Goal: Understand process/instructions

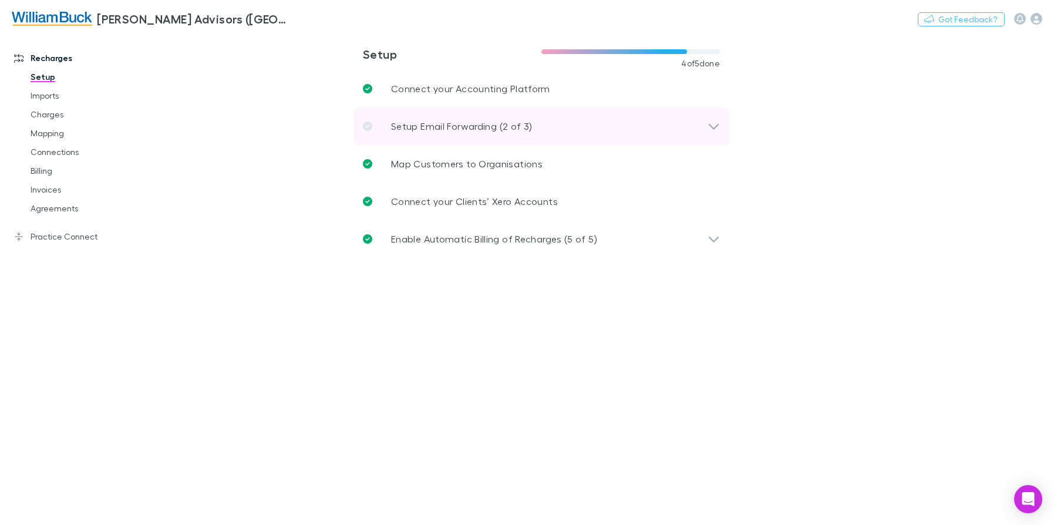
click at [711, 127] on icon at bounding box center [714, 126] width 12 height 14
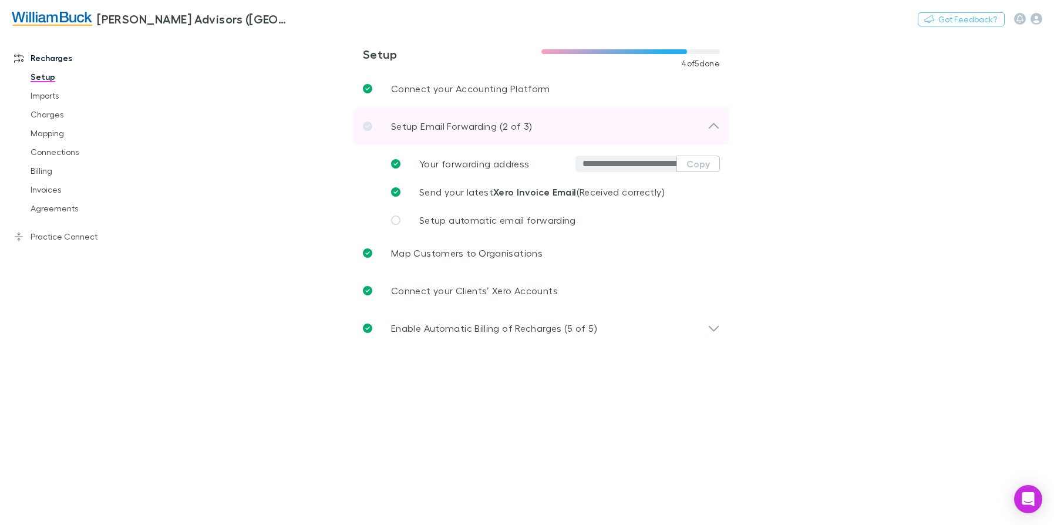
click at [711, 127] on icon at bounding box center [714, 126] width 12 height 14
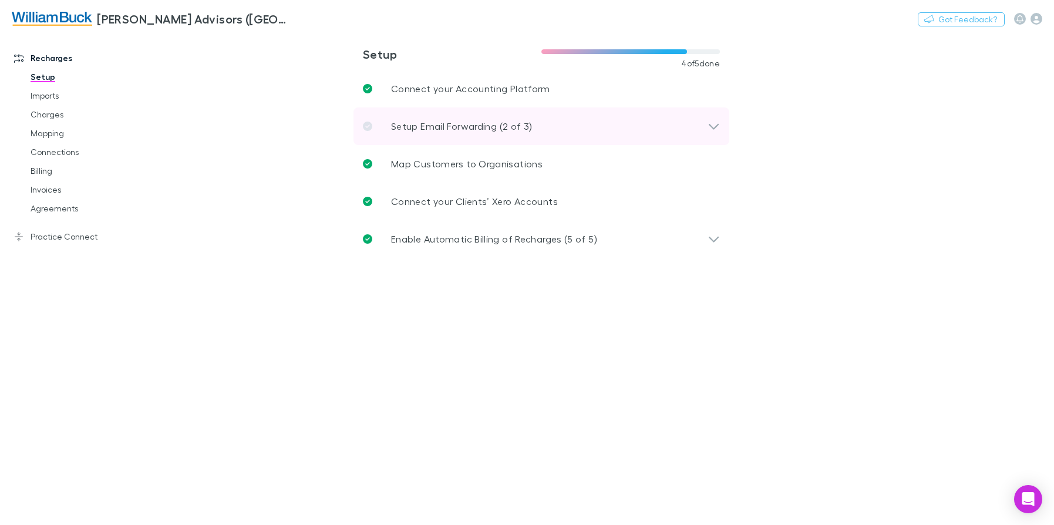
click at [368, 130] on icon at bounding box center [367, 126] width 9 height 9
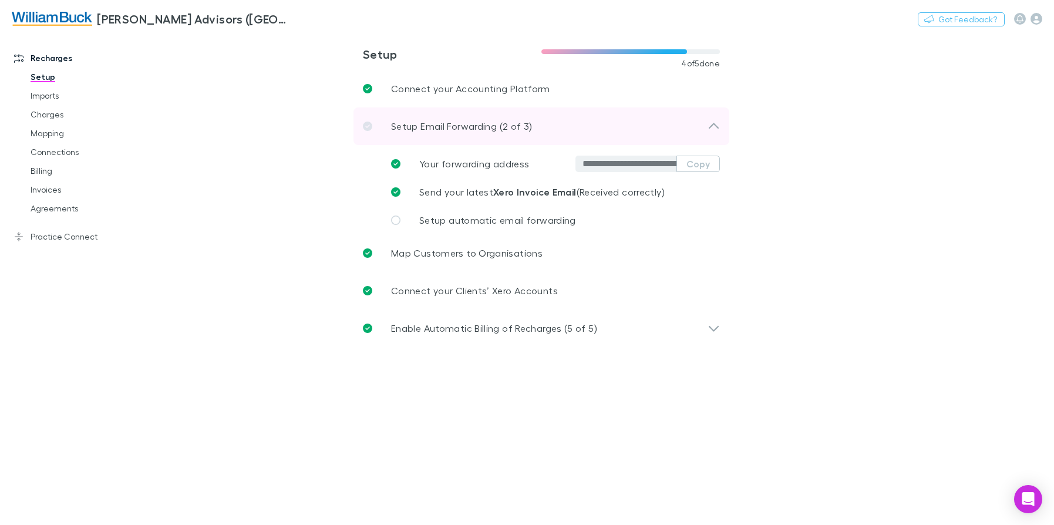
click at [368, 130] on icon at bounding box center [367, 126] width 9 height 9
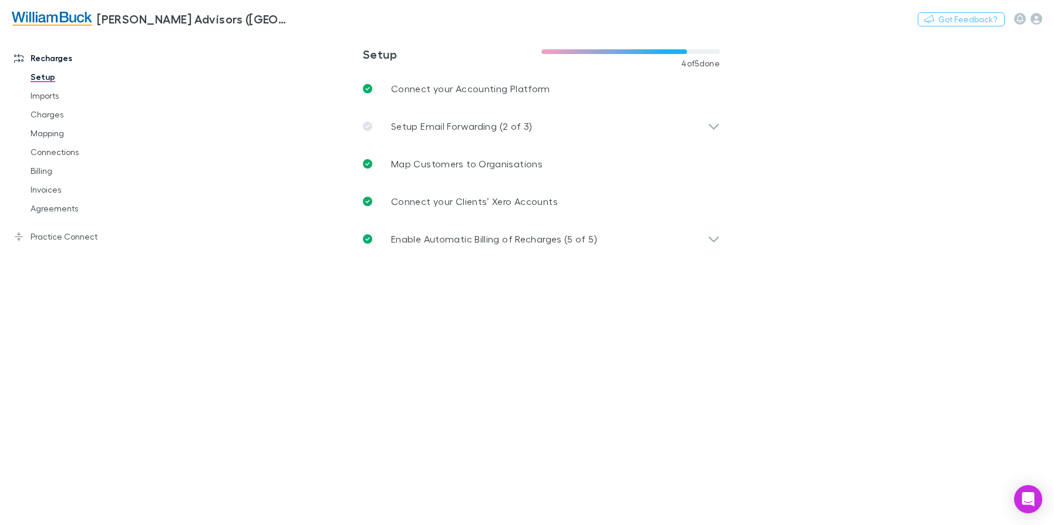
drag, startPoint x: 1026, startPoint y: 505, endPoint x: 1054, endPoint y: 511, distance: 28.4
click at [1026, 505] on icon "Open Intercom Messenger" at bounding box center [1029, 499] width 12 height 14
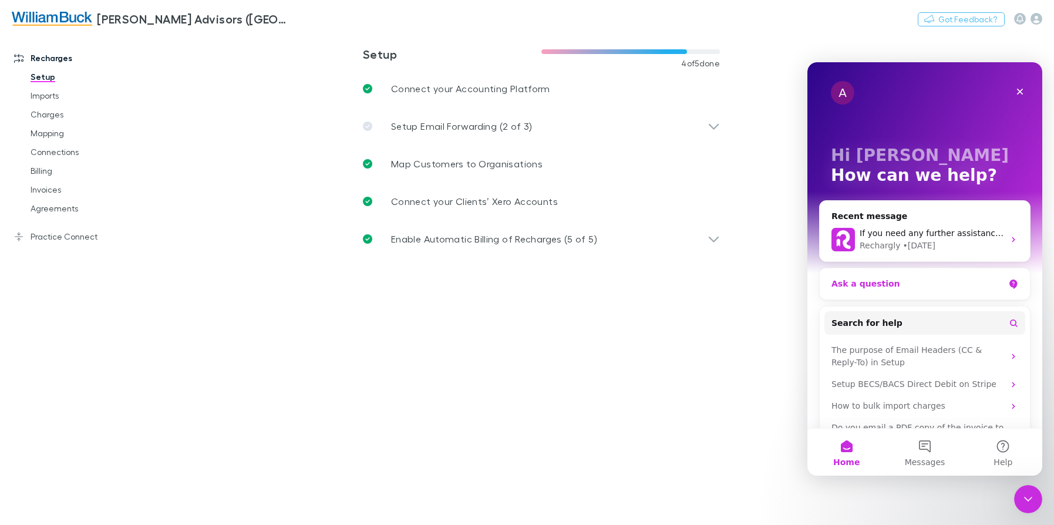
click at [932, 287] on div "Ask a question" at bounding box center [918, 284] width 173 height 12
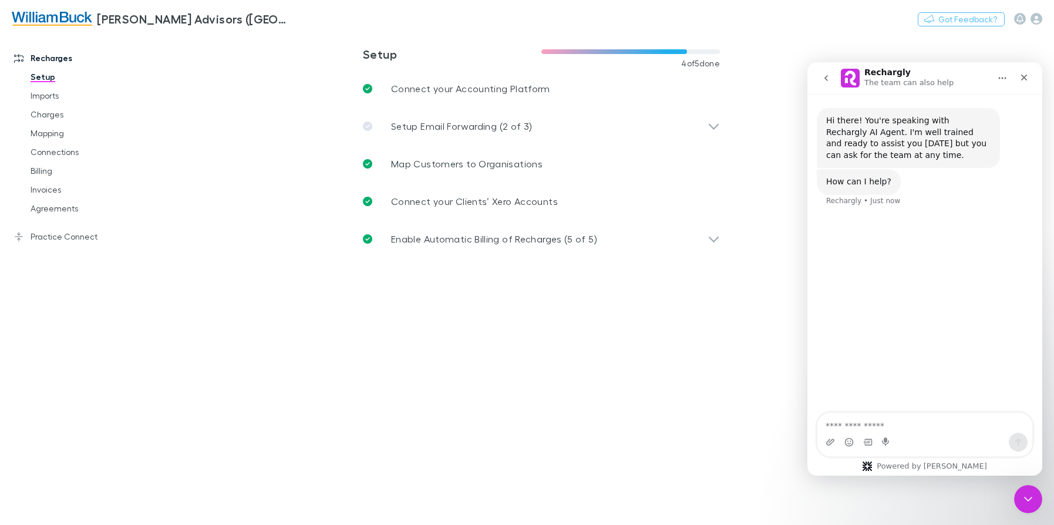
click at [792, 396] on main "**********" at bounding box center [602, 279] width 903 height 492
click at [1025, 76] on icon "Close" at bounding box center [1024, 77] width 9 height 9
